Goal: Navigation & Orientation: Find specific page/section

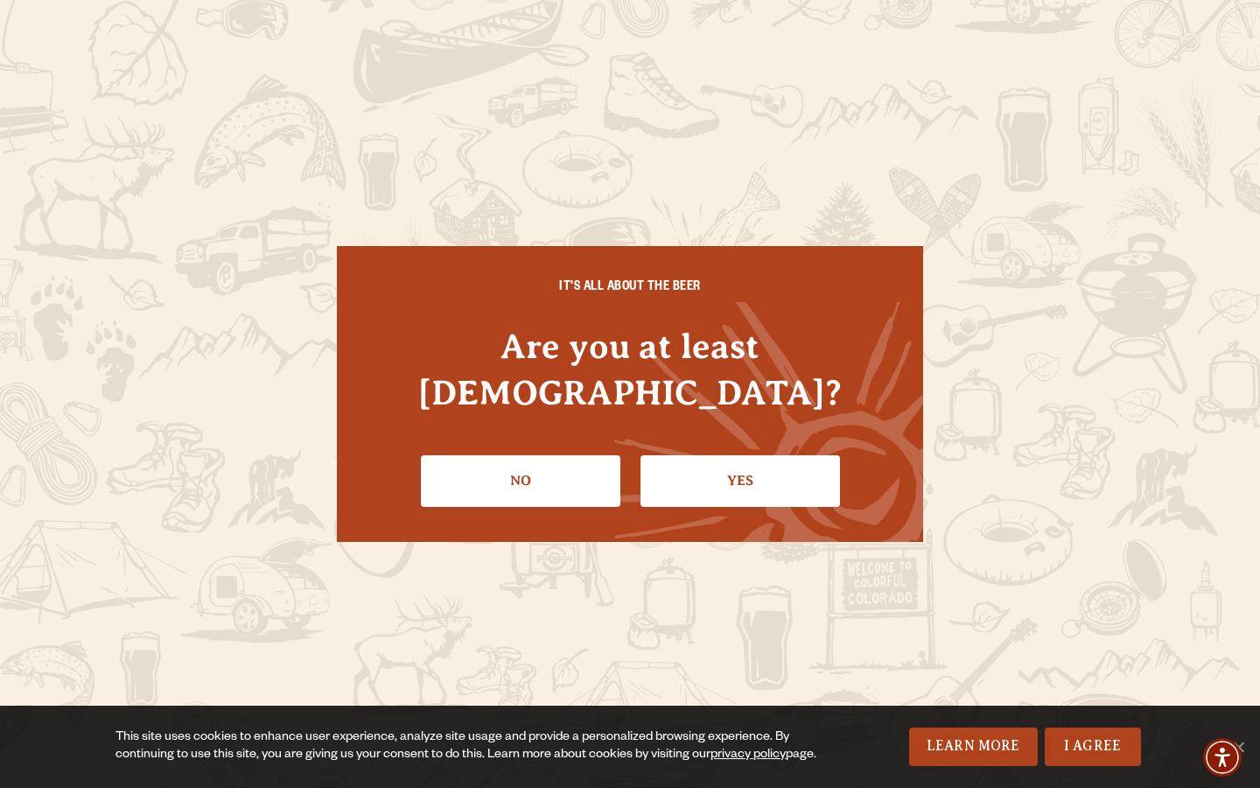
click at [763, 486] on div "IT'S ALL ABOUT THE BEER Are you at least [DEMOGRAPHIC_DATA]? No Yes" at bounding box center [630, 393] width 586 height 295
click at [780, 455] on link "Yes" at bounding box center [741, 480] width 200 height 51
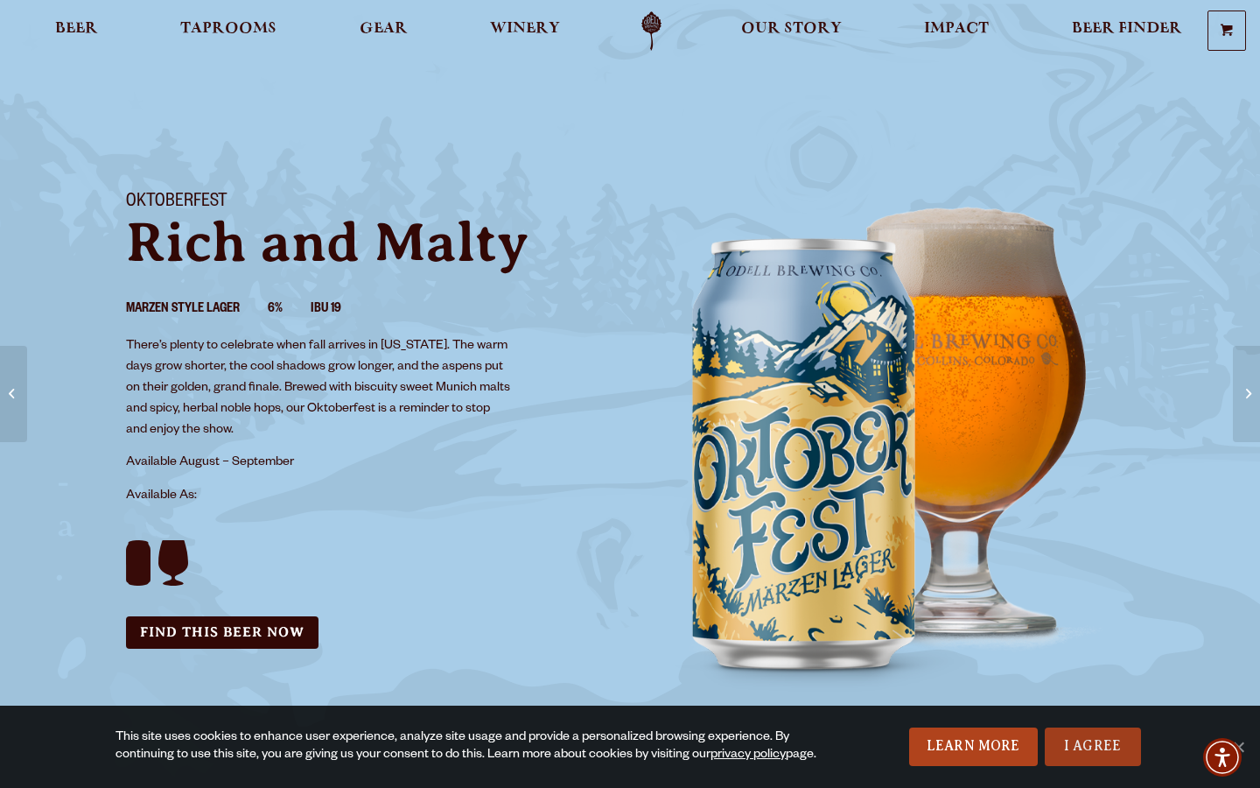
click at [1110, 742] on link "I Agree" at bounding box center [1093, 746] width 96 height 39
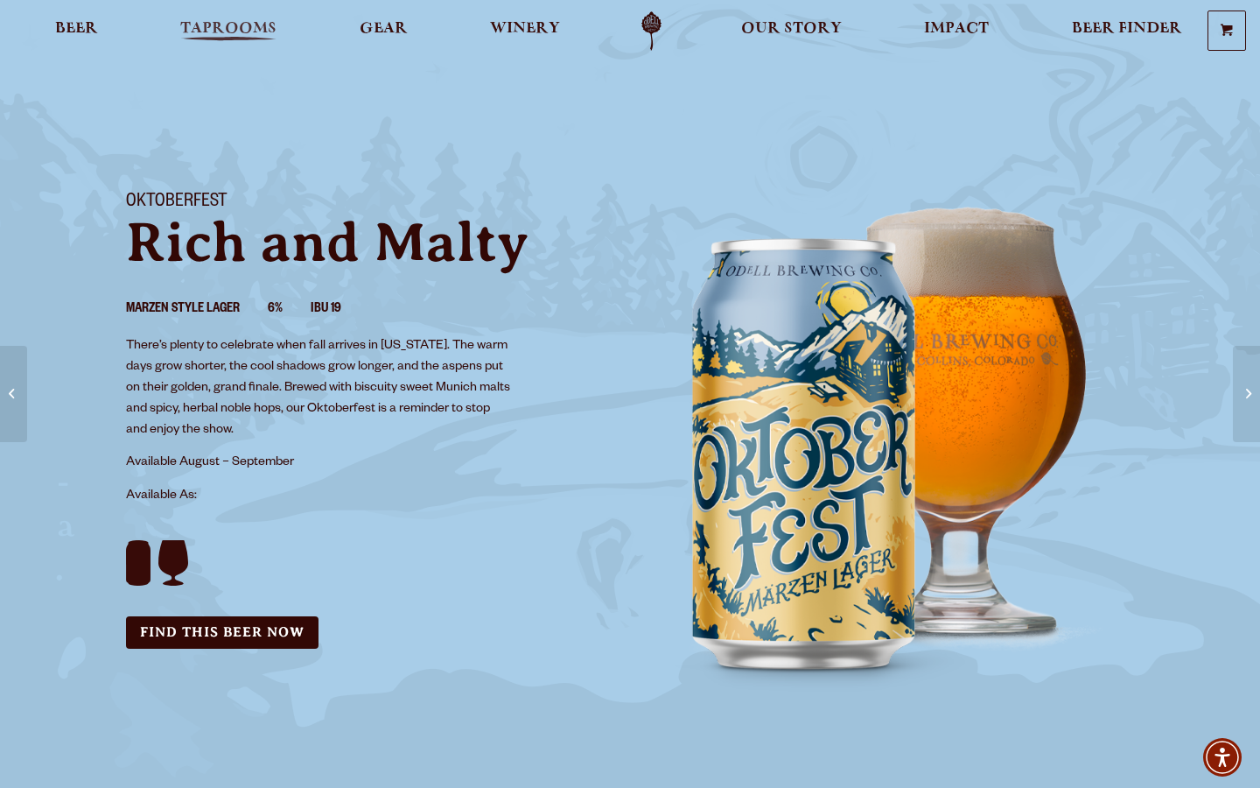
click at [229, 36] on span "Taprooms" at bounding box center [228, 29] width 96 height 14
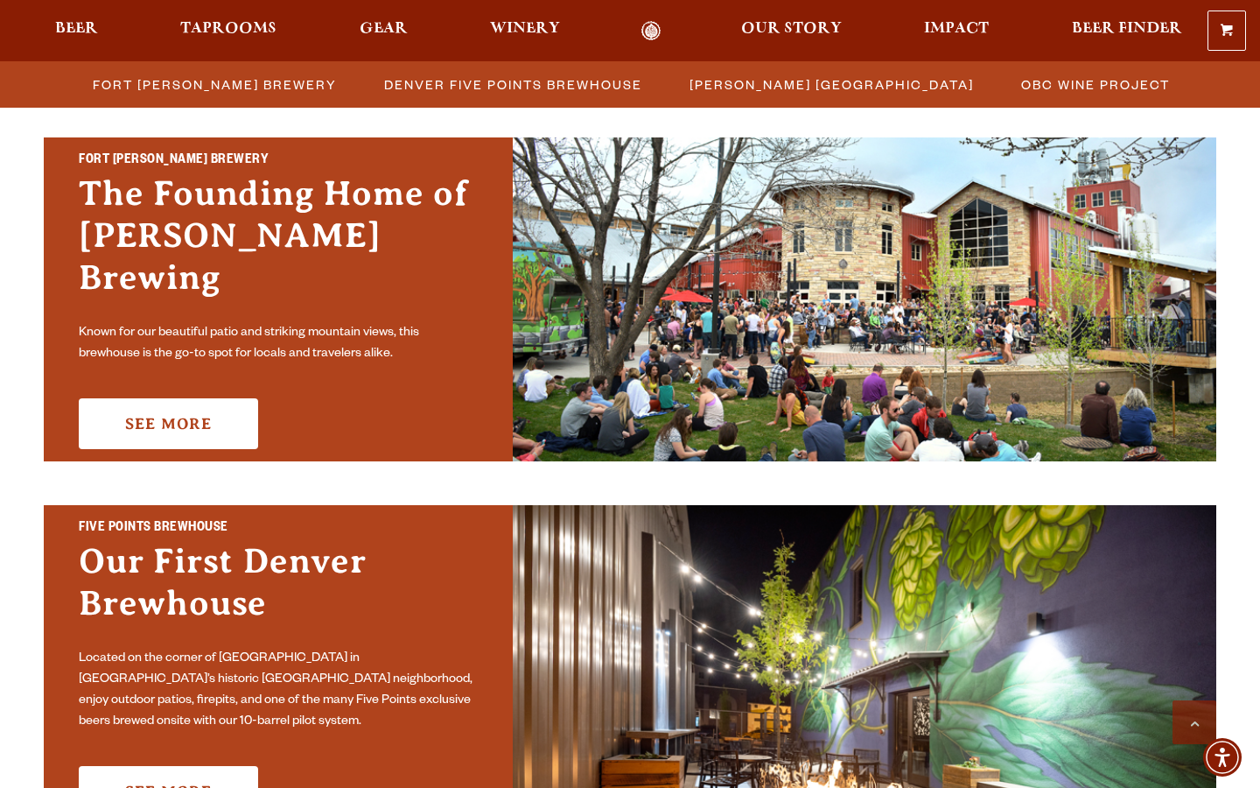
scroll to position [515, 0]
